Goal: Information Seeking & Learning: Find specific fact

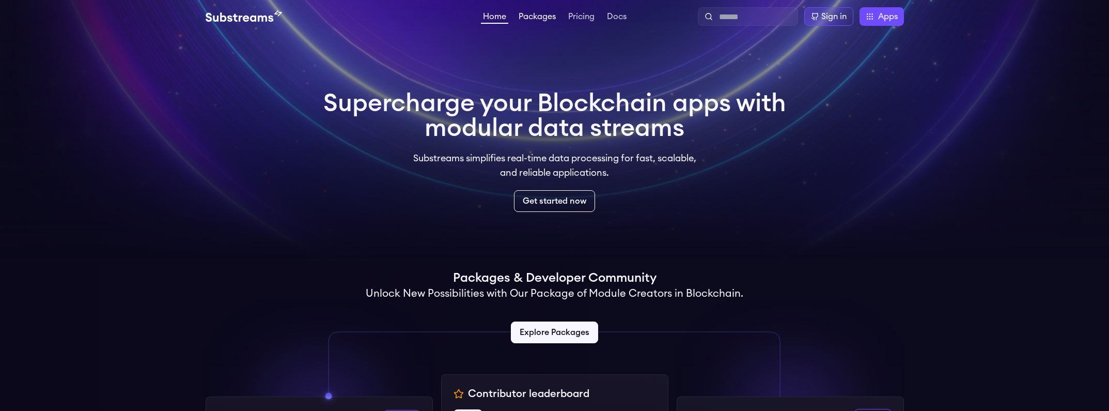
click at [539, 18] on link "Packages" at bounding box center [537, 17] width 41 height 10
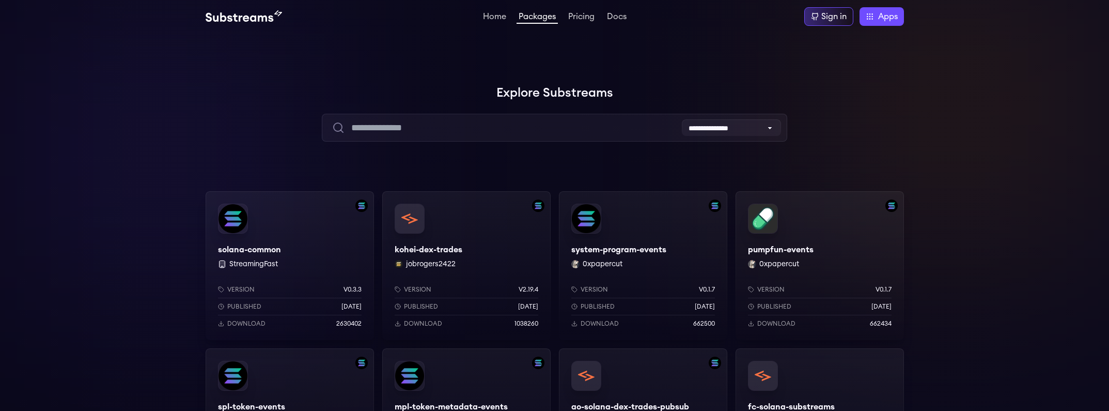
scroll to position [2, 0]
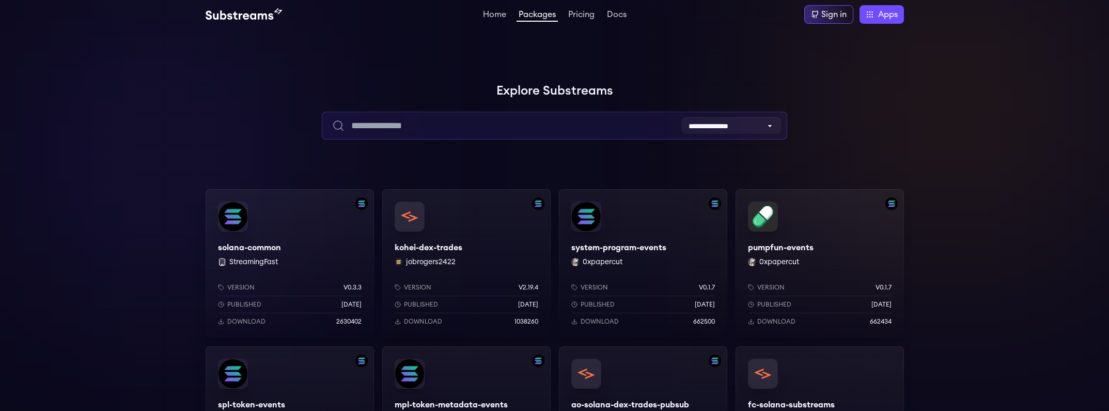
drag, startPoint x: 401, startPoint y: 123, endPoint x: 410, endPoint y: 124, distance: 8.3
click at [401, 123] on input "text" at bounding box center [555, 126] width 466 height 28
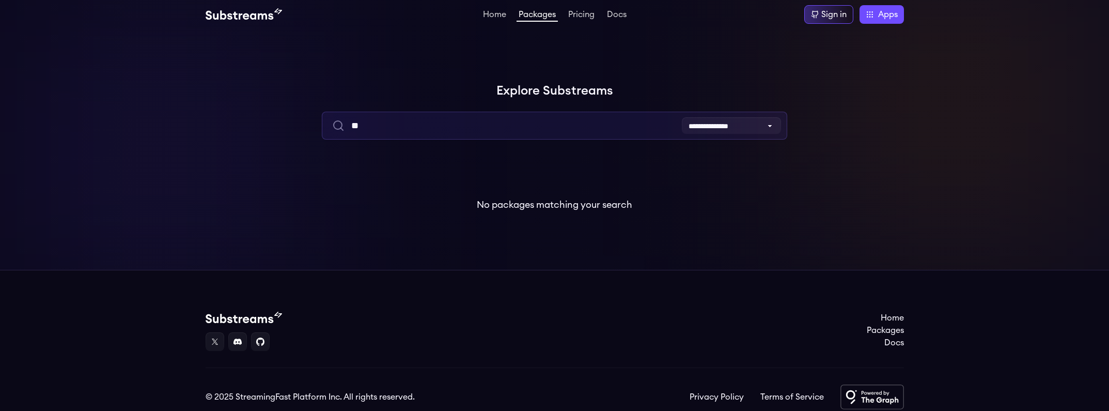
type input "*"
drag, startPoint x: 415, startPoint y: 126, endPoint x: 324, endPoint y: 125, distance: 90.9
click at [324, 125] on input "*********" at bounding box center [555, 126] width 466 height 28
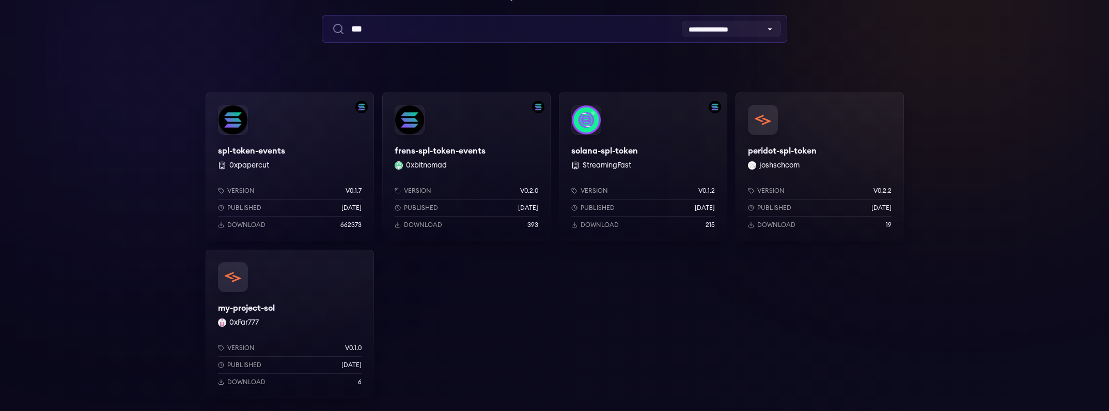
scroll to position [83, 0]
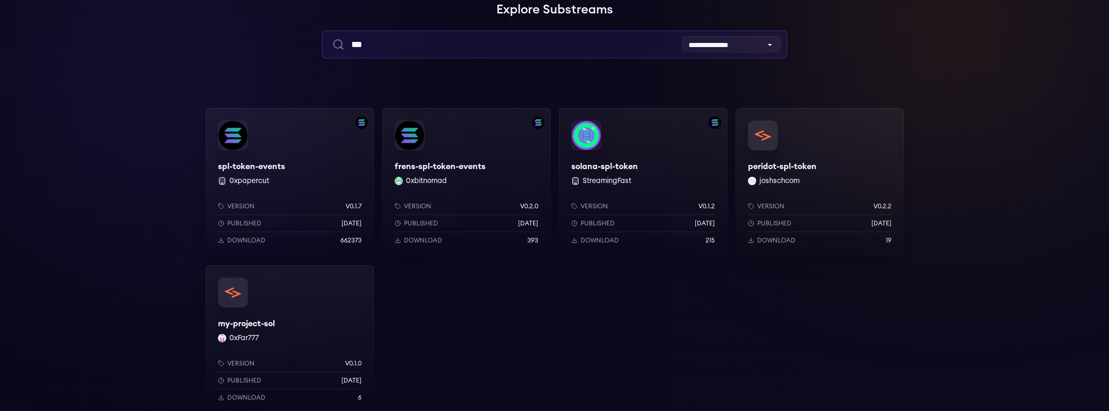
type input "***"
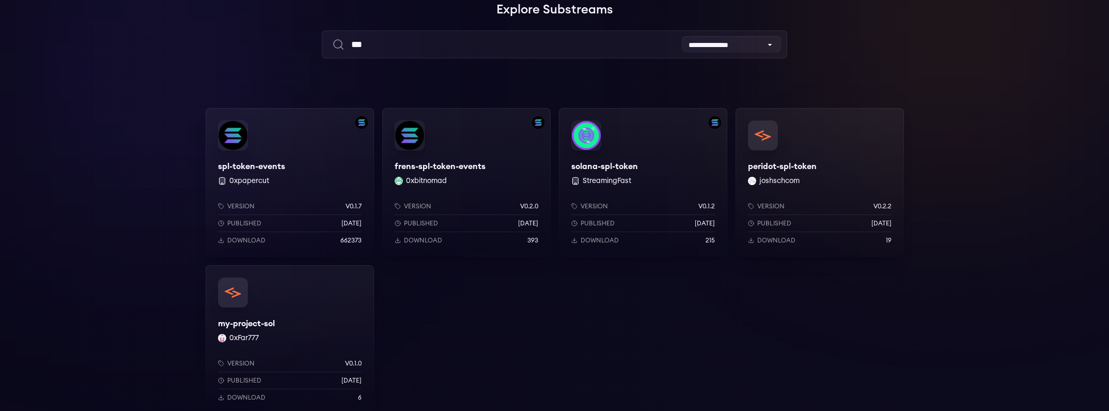
click at [607, 165] on div "solana-spl-token StreamingFast Version v0.1.2 Published 1 weeks ago Download 215" at bounding box center [643, 182] width 168 height 149
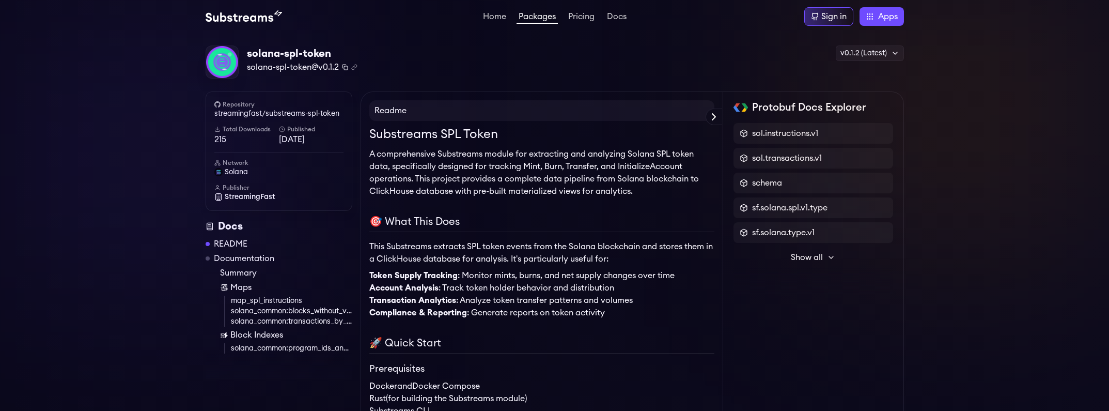
click at [345, 69] on icon "Copy package name and version" at bounding box center [345, 67] width 6 height 6
